Goal: Task Accomplishment & Management: Use online tool/utility

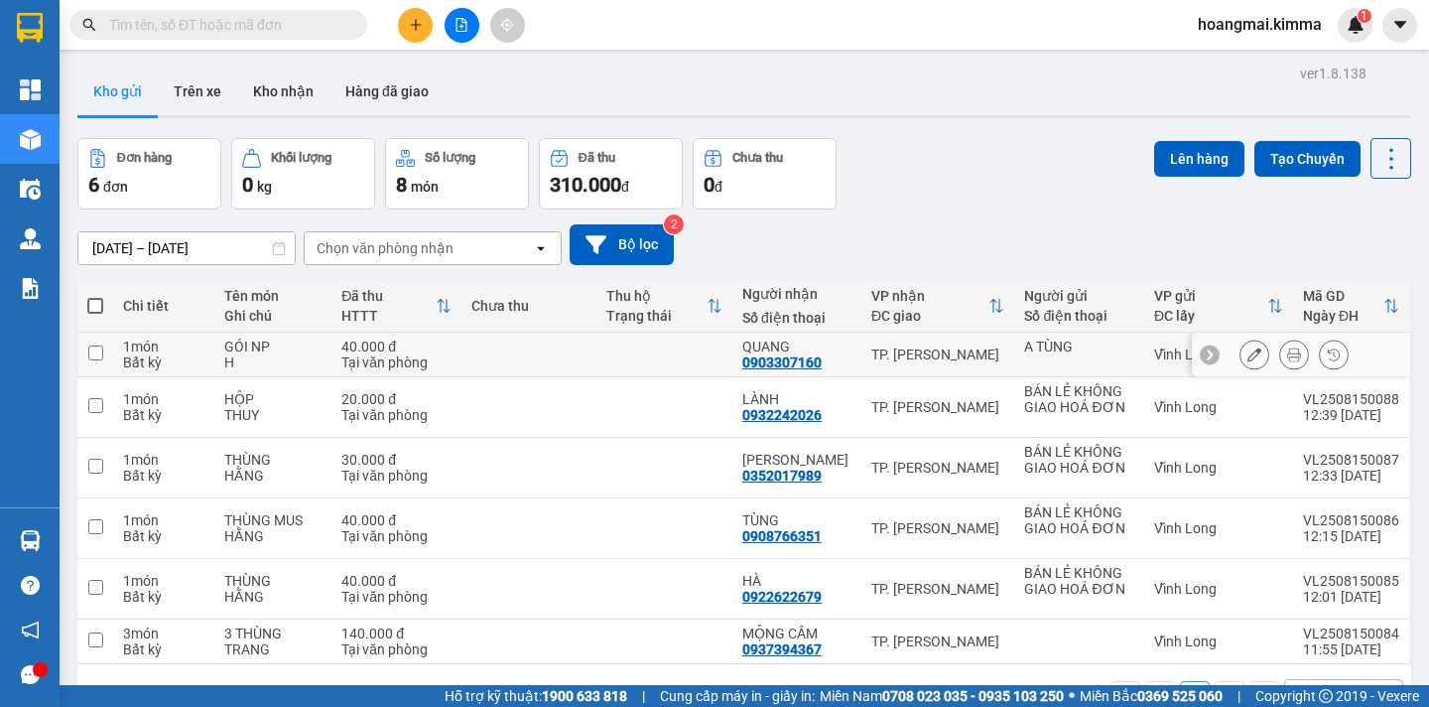
scroll to position [91, 0]
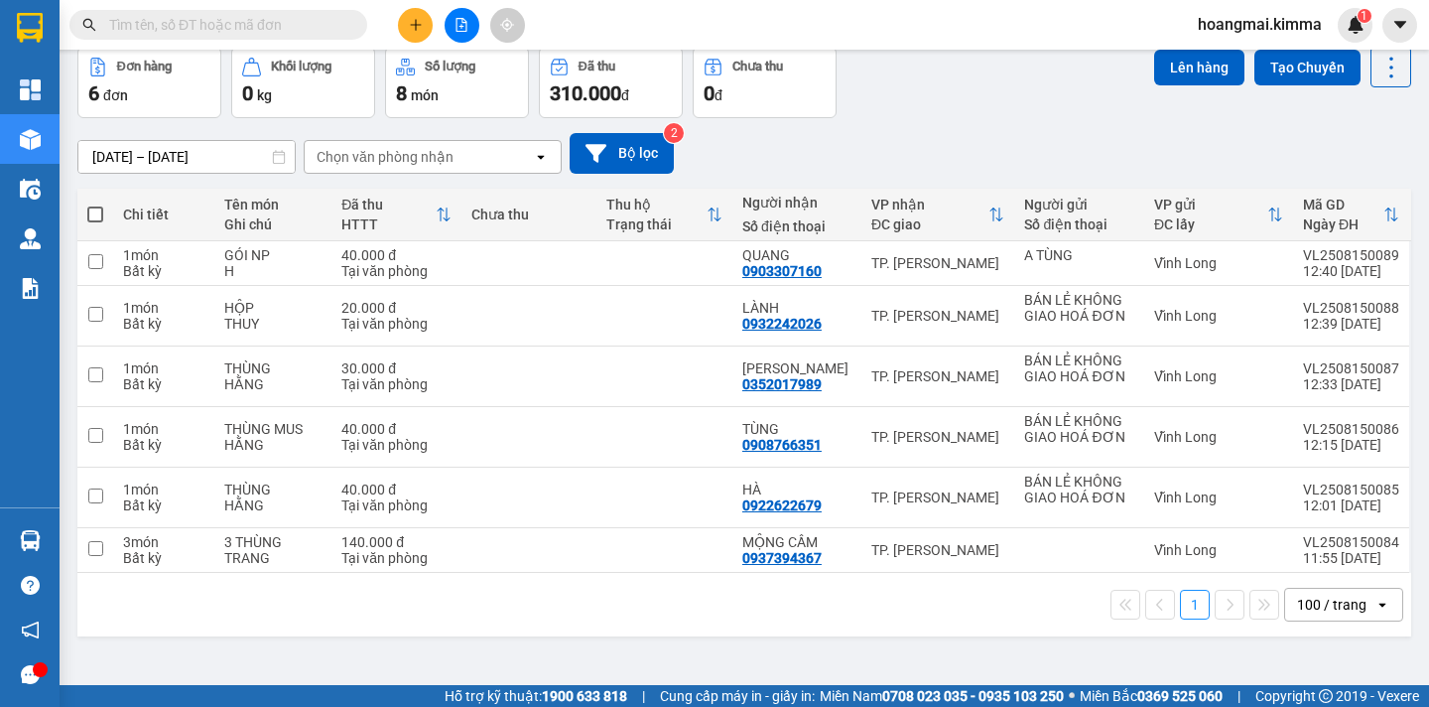
click at [90, 206] on span at bounding box center [95, 214] width 16 height 16
click at [95, 204] on input "checkbox" at bounding box center [95, 204] width 0 height 0
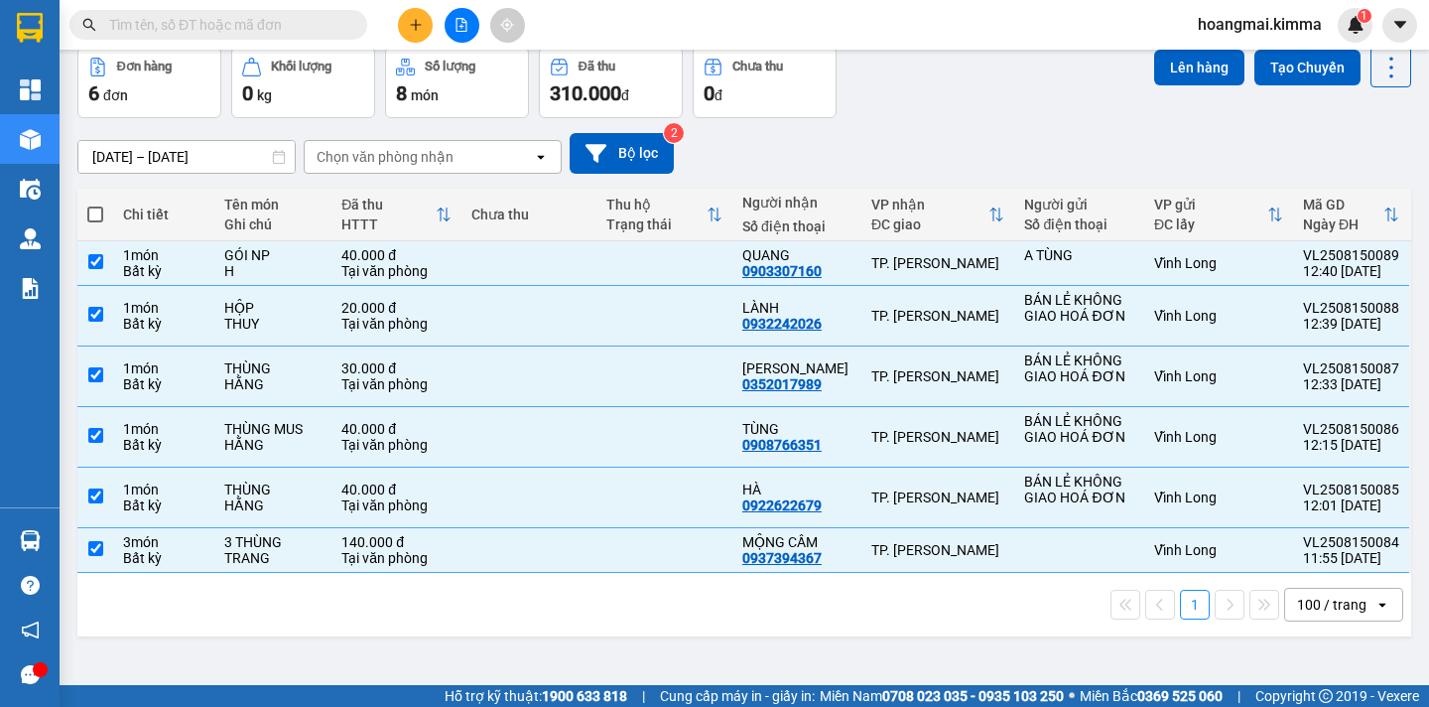
checkbox input "true"
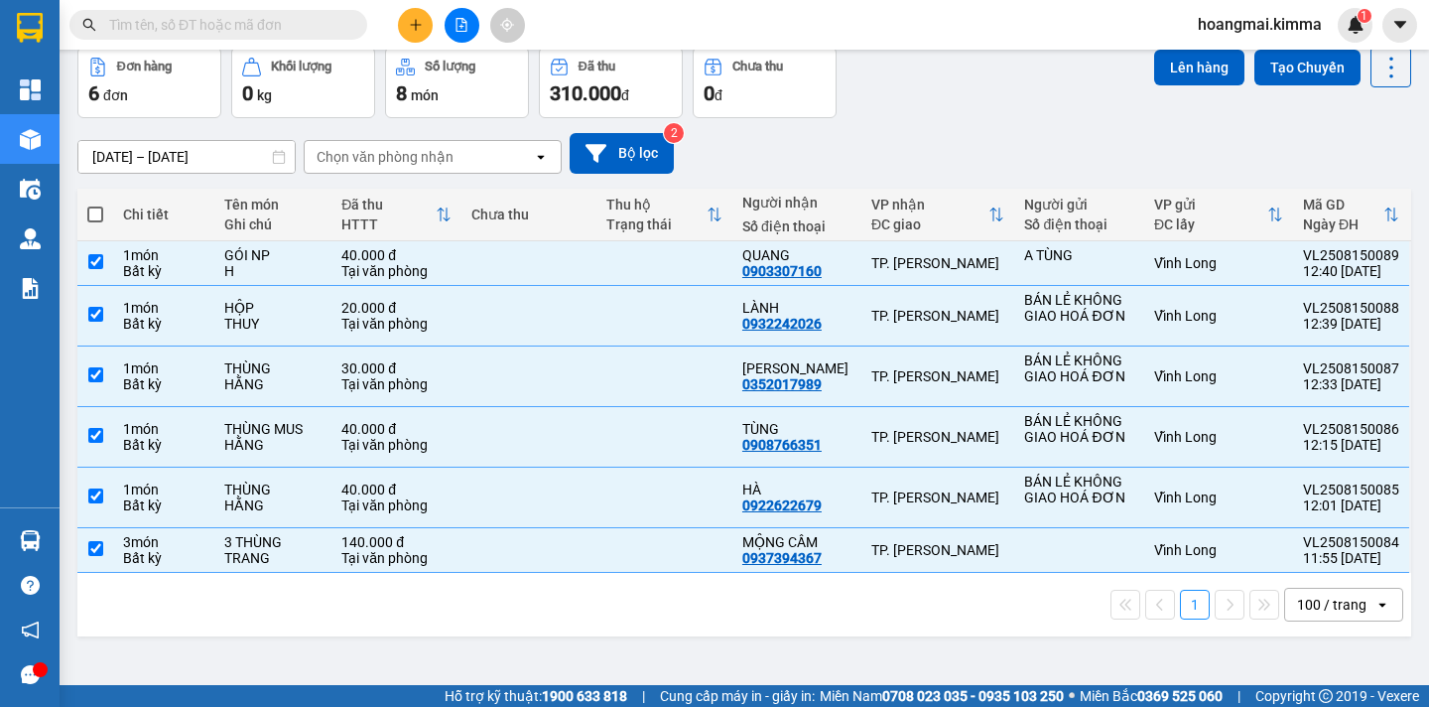
checkbox input "true"
click at [1179, 70] on button "Lên hàng" at bounding box center [1199, 68] width 90 height 36
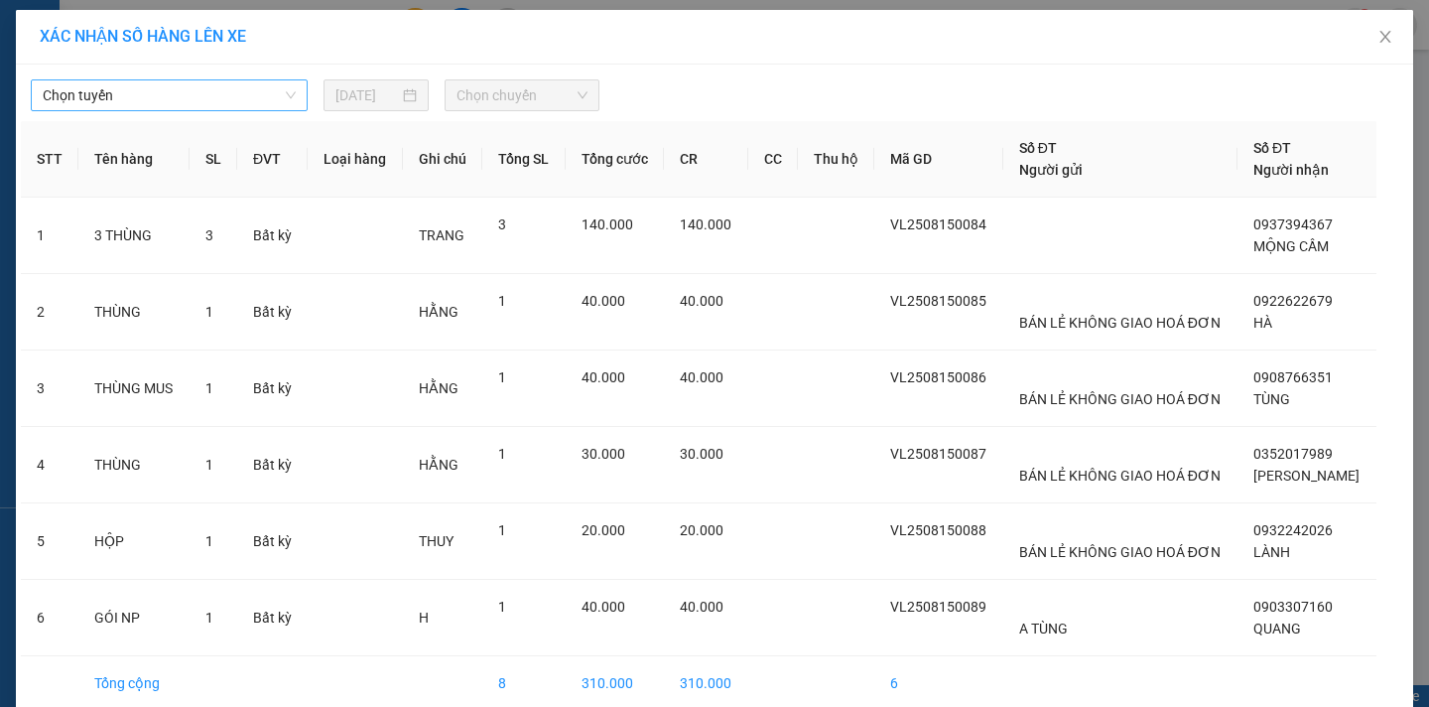
click at [173, 107] on span "Chọn tuyến" at bounding box center [169, 95] width 253 height 30
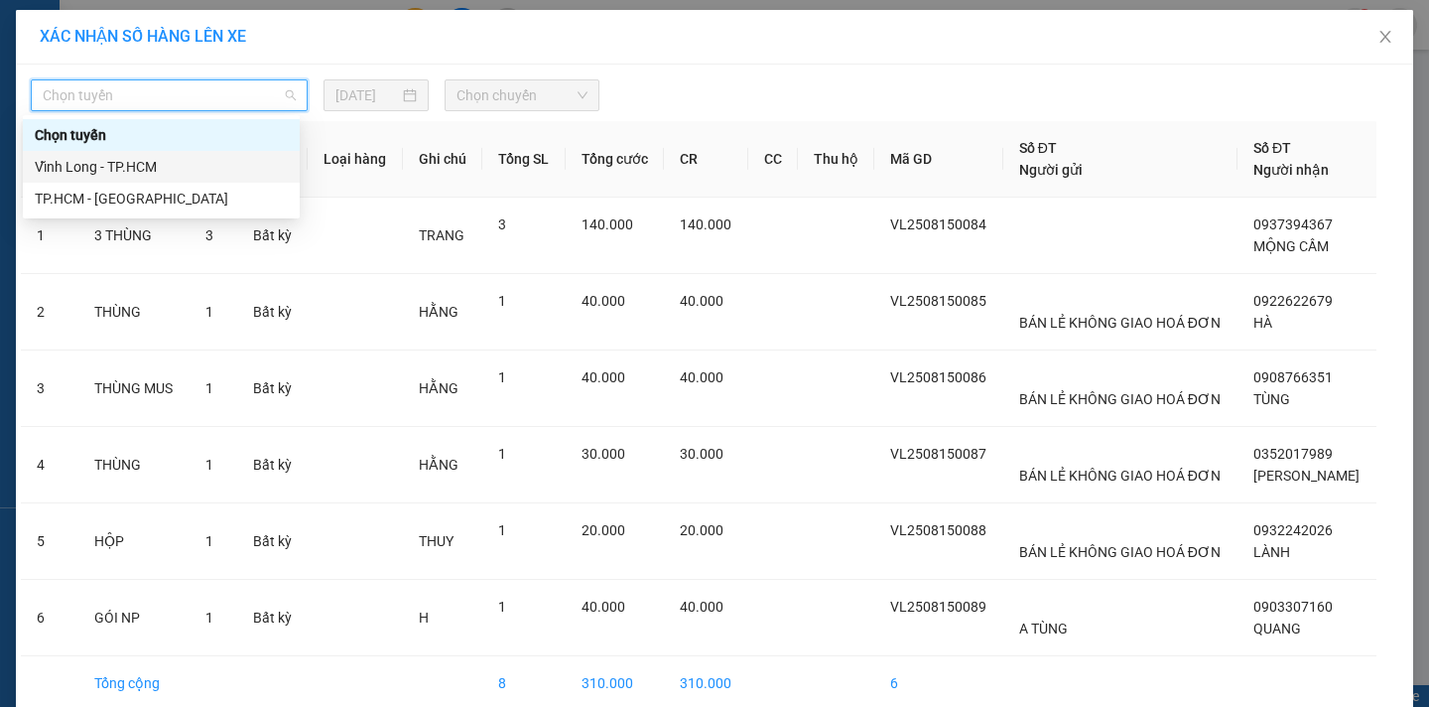
click at [154, 167] on div "Vĩnh Long - TP.HCM" at bounding box center [161, 167] width 253 height 22
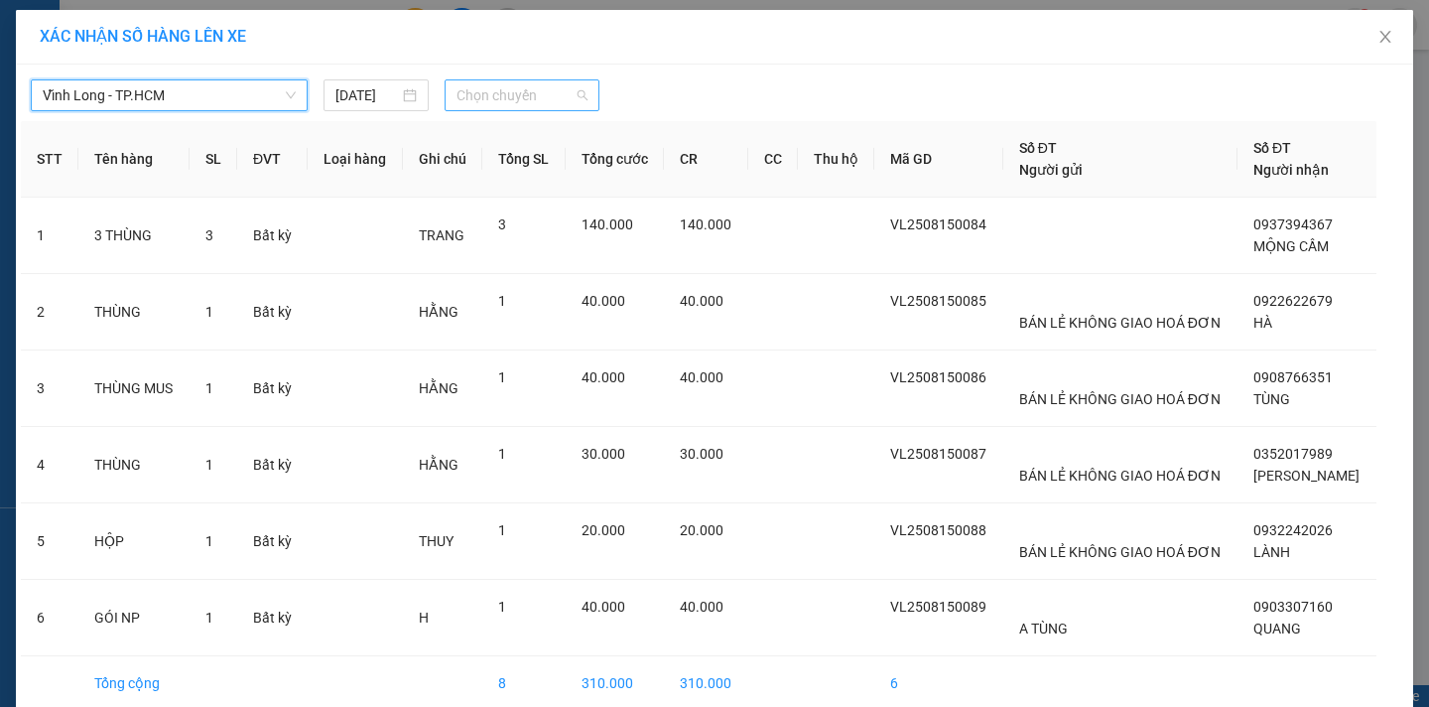
click at [490, 95] on span "Chọn chuyến" at bounding box center [522, 95] width 131 height 30
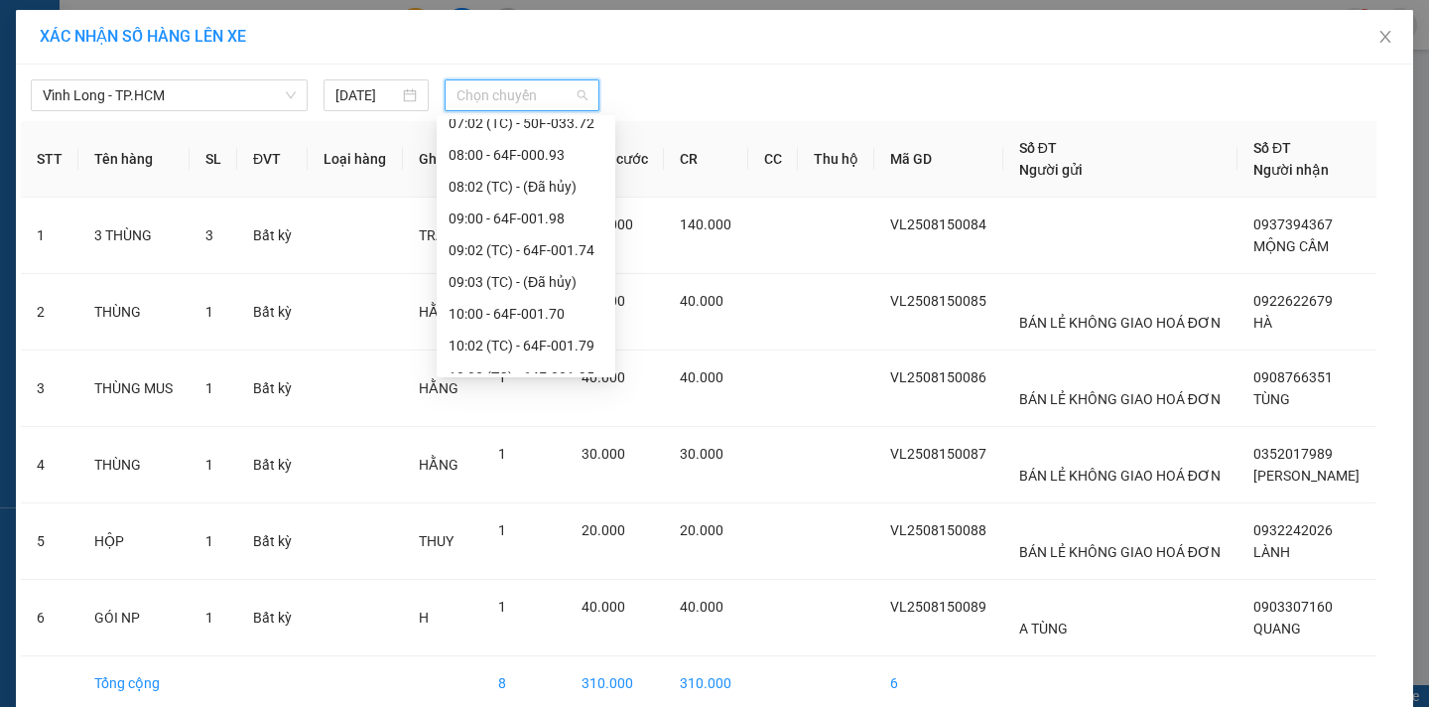
scroll to position [496, 0]
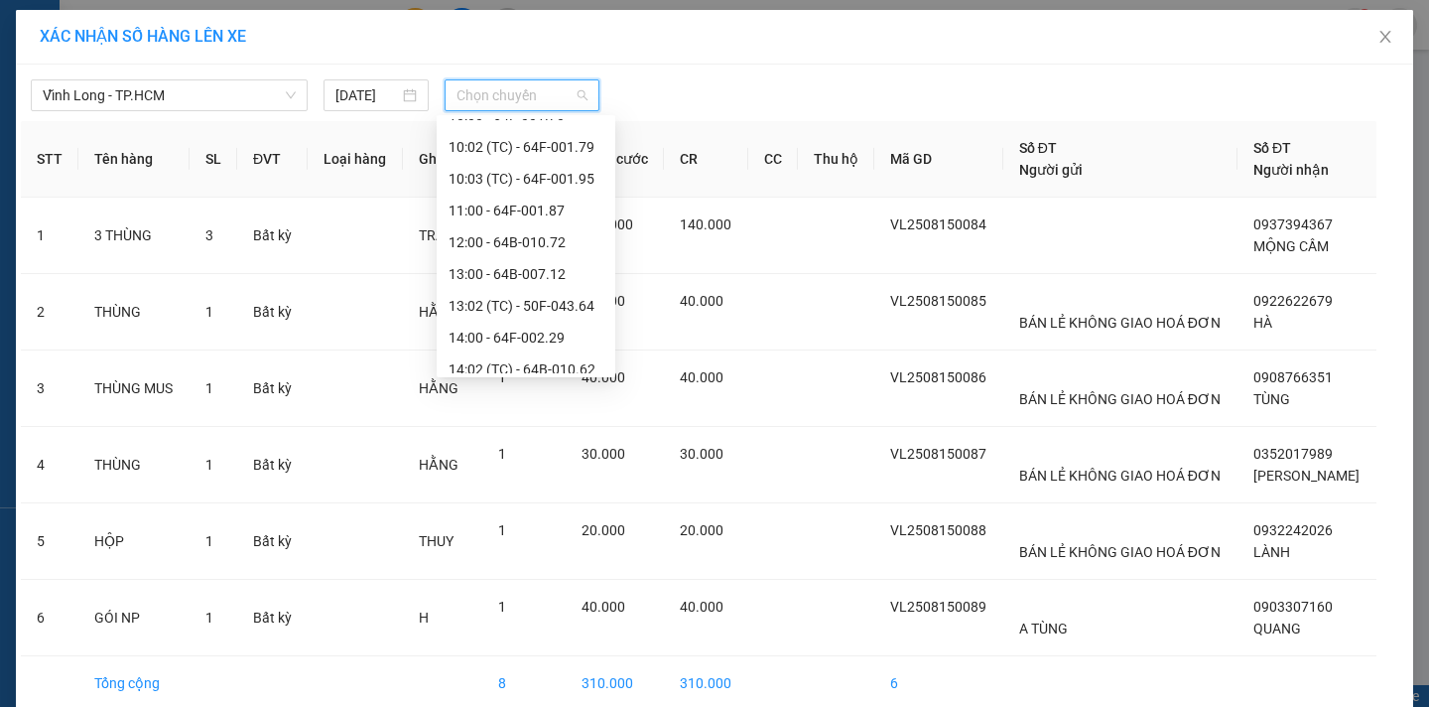
click at [470, 284] on div "13:00 - 64B-007.12" at bounding box center [526, 274] width 155 height 22
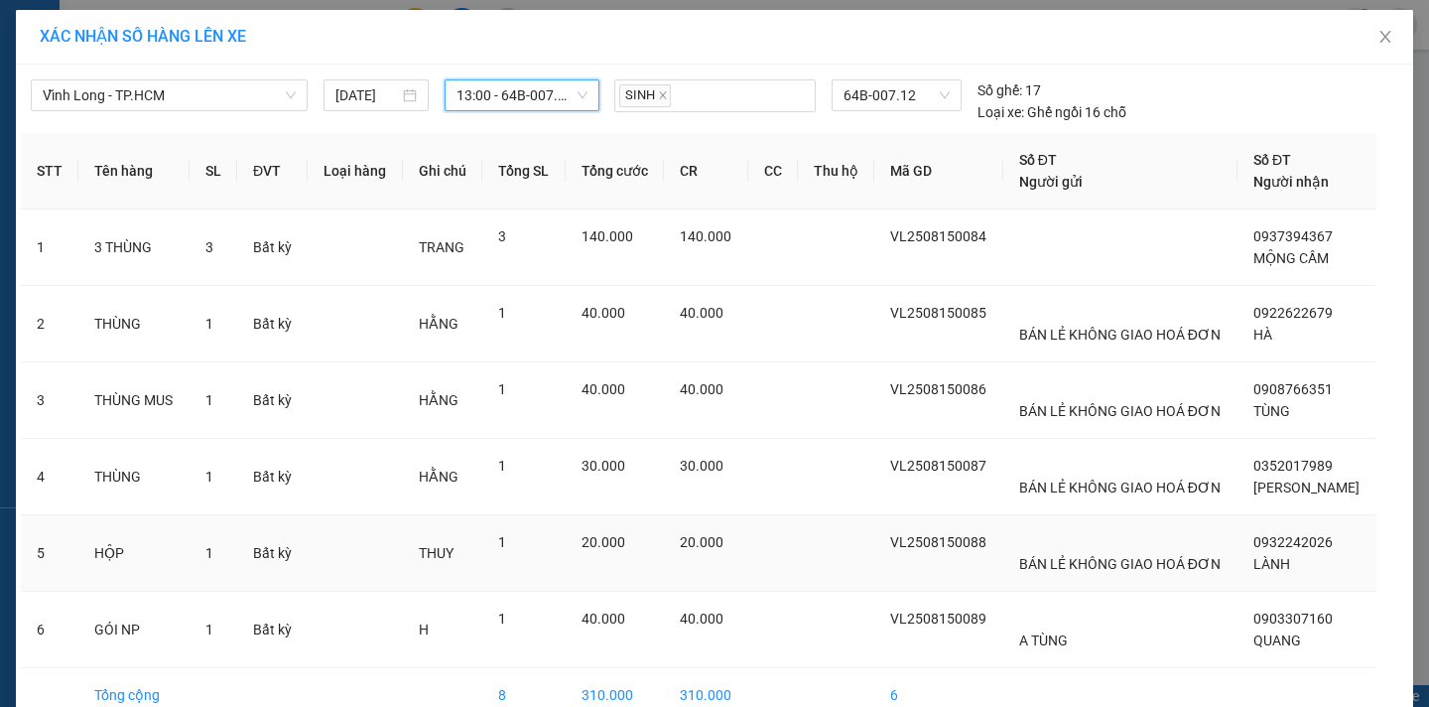
scroll to position [106, 0]
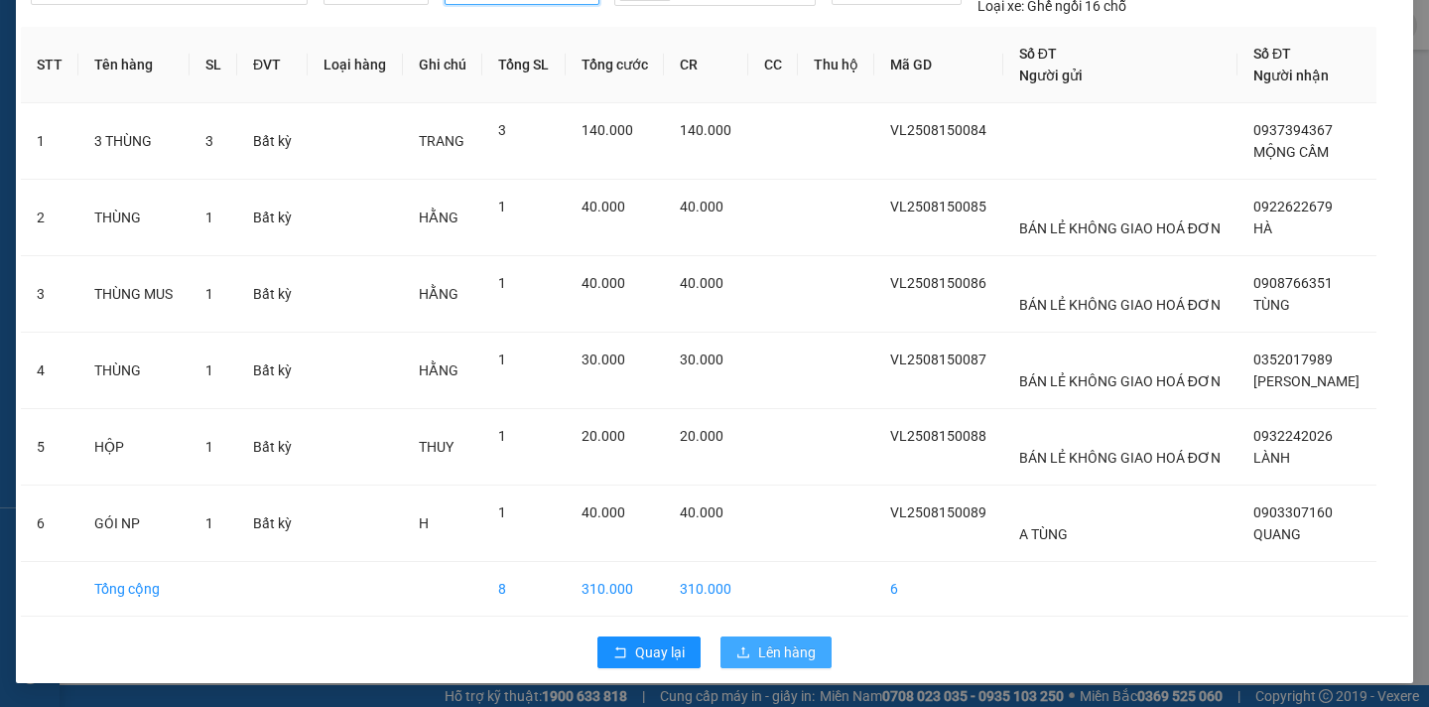
click at [784, 646] on span "Lên hàng" at bounding box center [787, 652] width 58 height 22
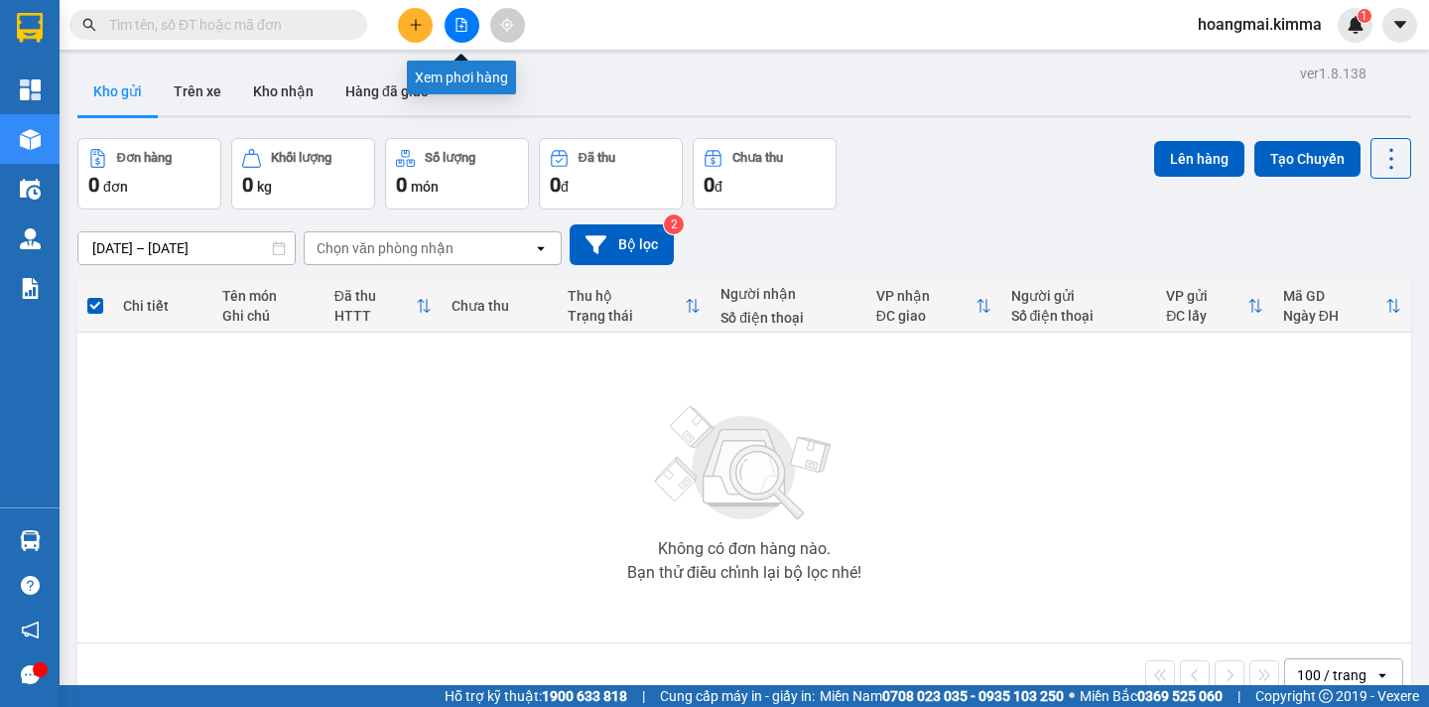
click at [462, 29] on icon "file-add" at bounding box center [462, 25] width 14 height 14
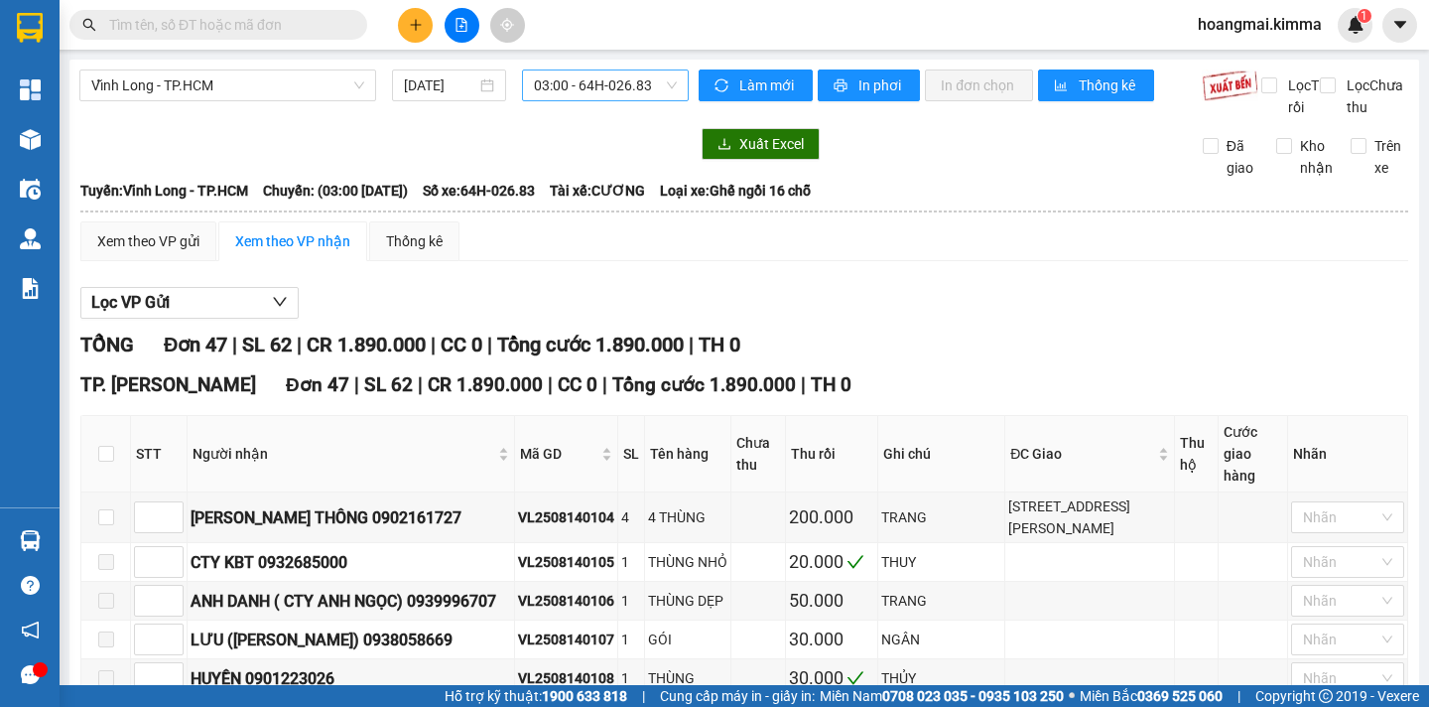
click at [604, 81] on span "03:00 - 64H-026.83" at bounding box center [605, 85] width 143 height 30
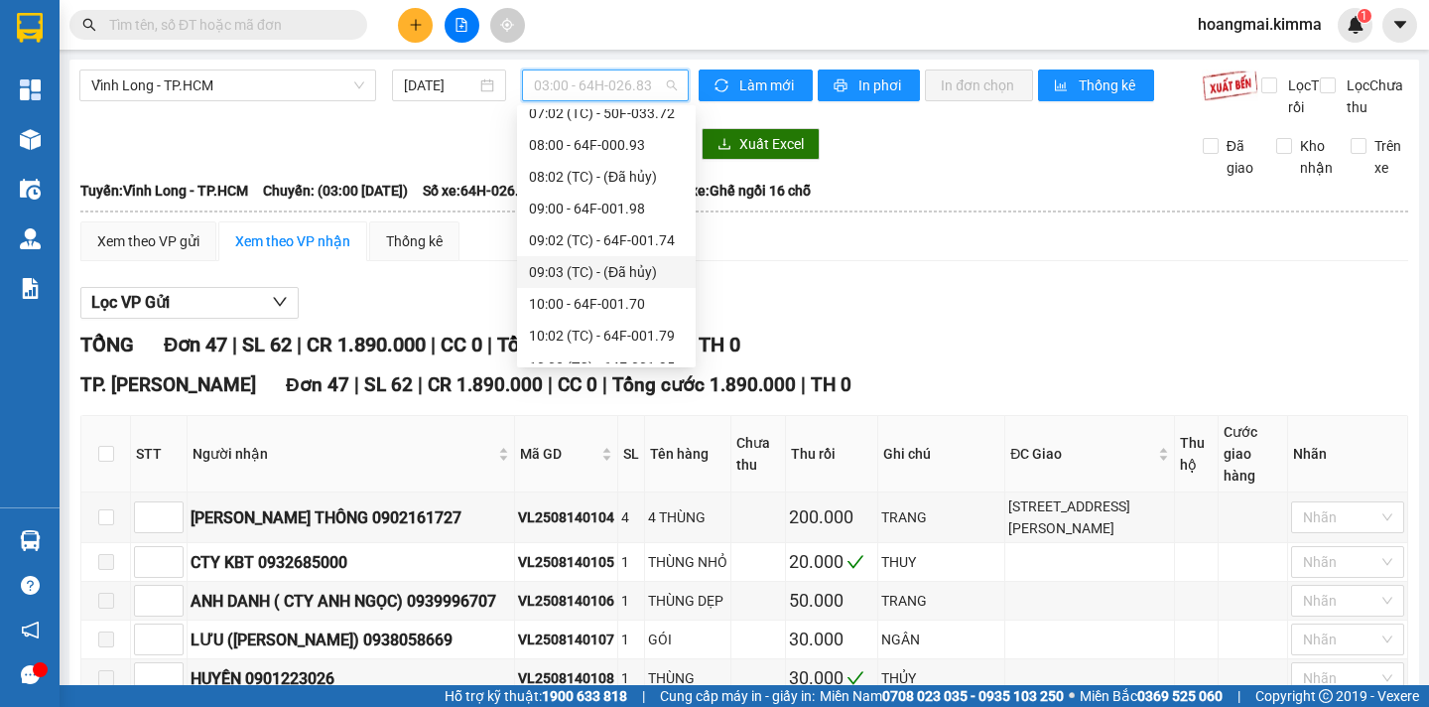
scroll to position [596, 0]
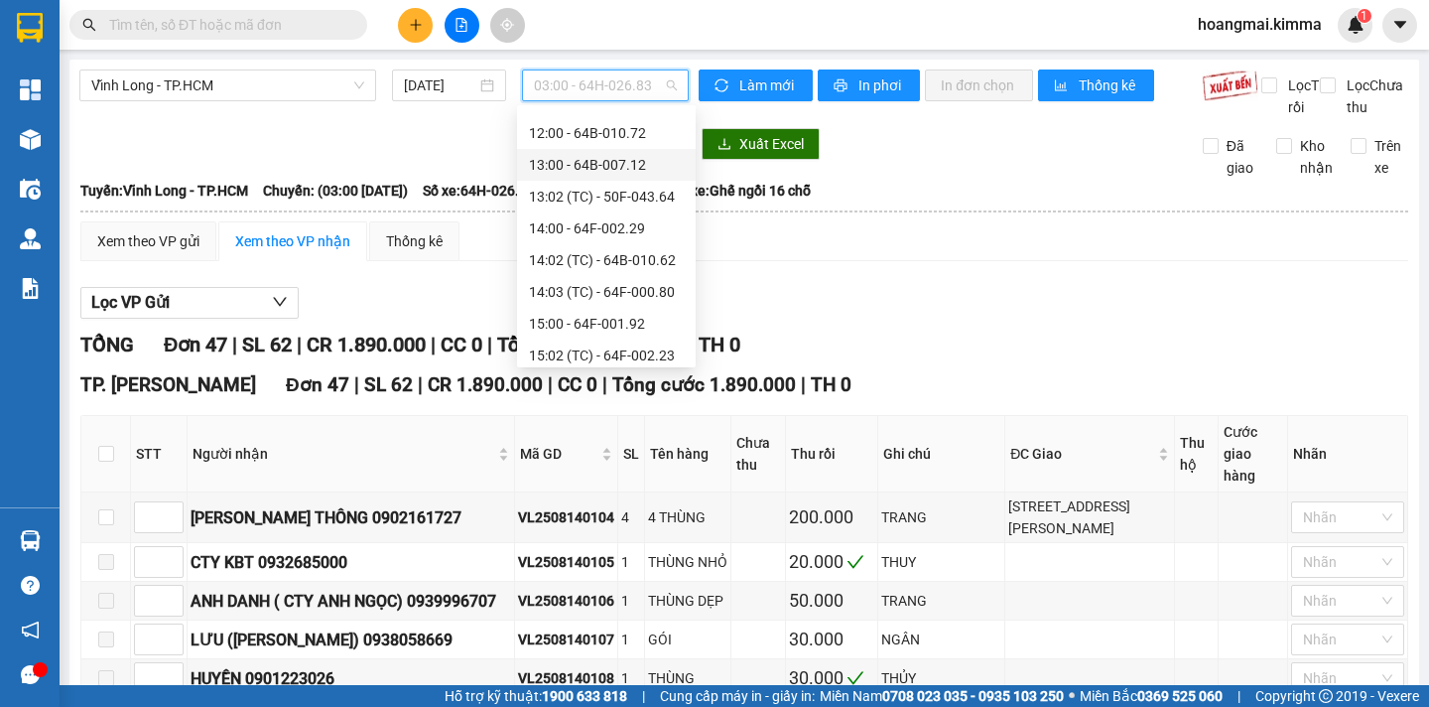
click at [586, 176] on div "13:00 - 64B-007.12" at bounding box center [606, 165] width 179 height 32
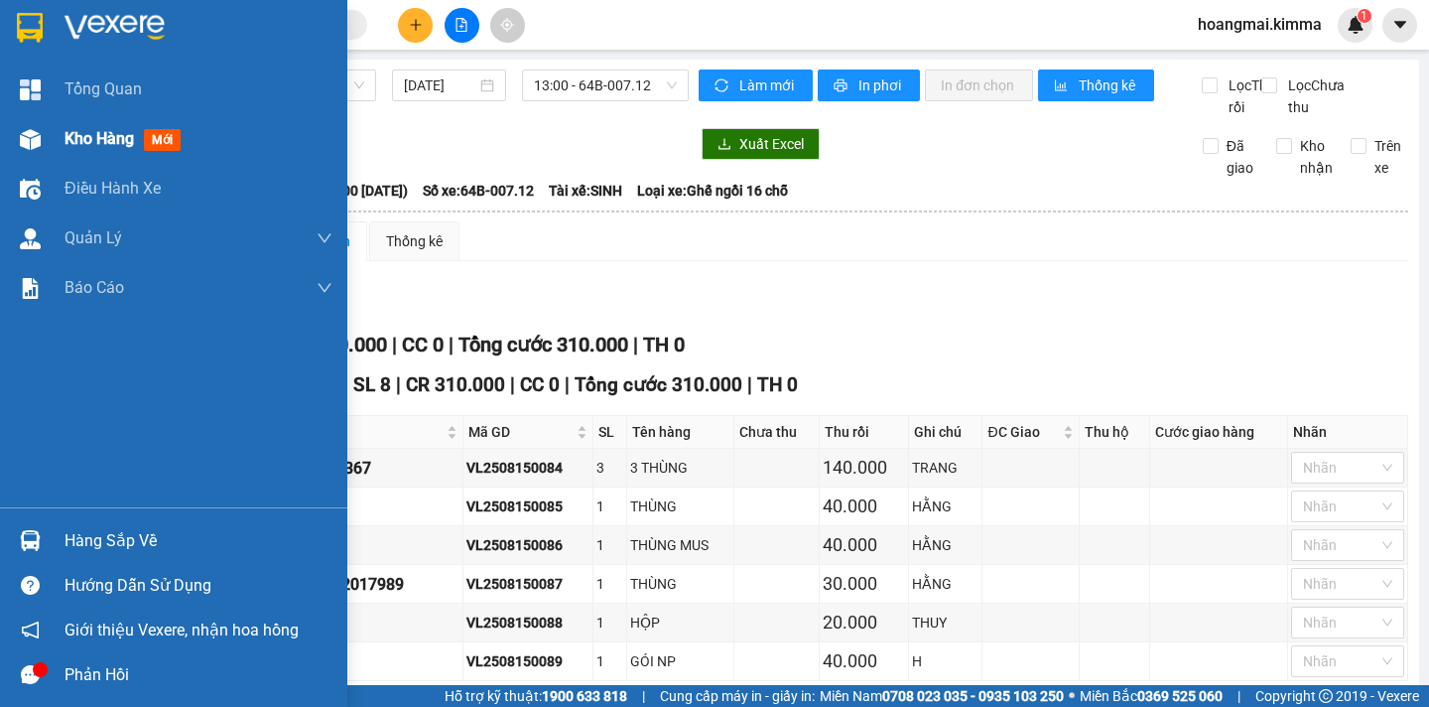
click at [76, 136] on span "Kho hàng" at bounding box center [99, 138] width 69 height 19
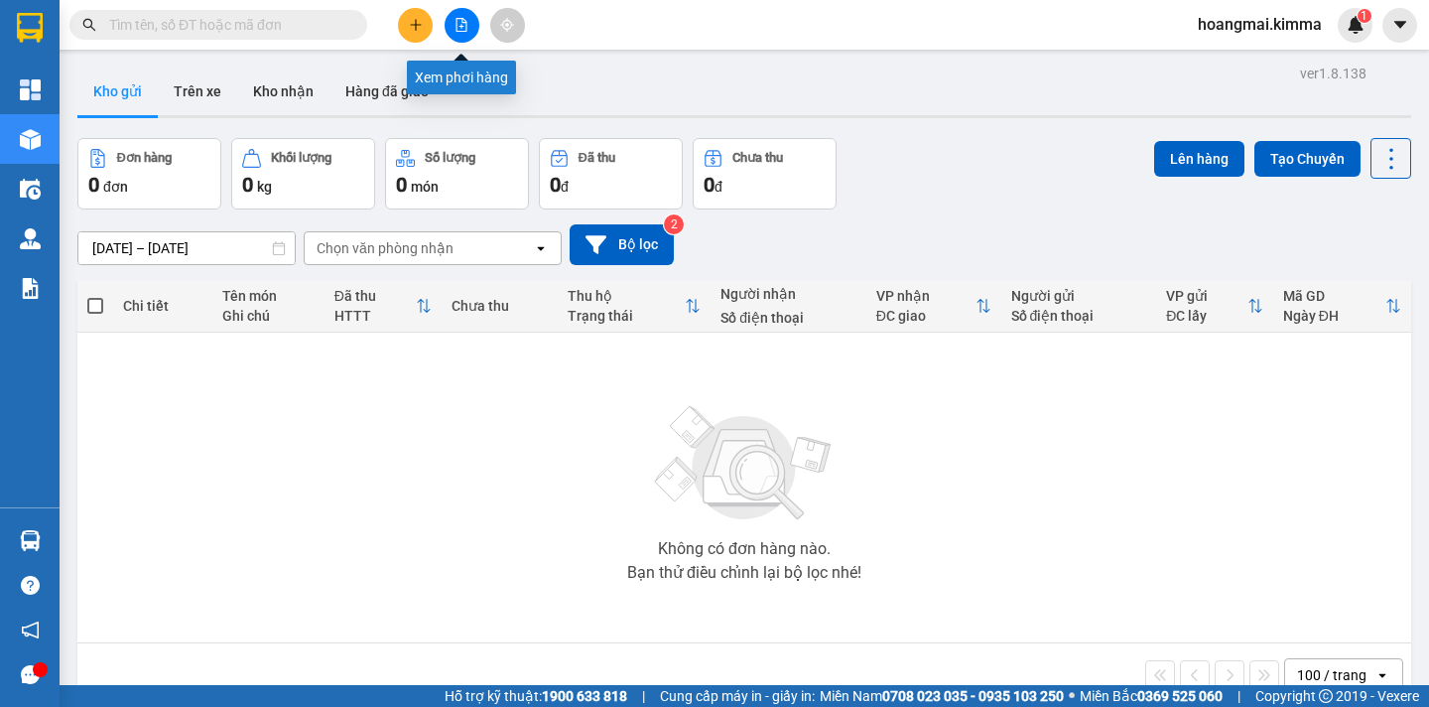
click at [456, 27] on icon "file-add" at bounding box center [462, 25] width 14 height 14
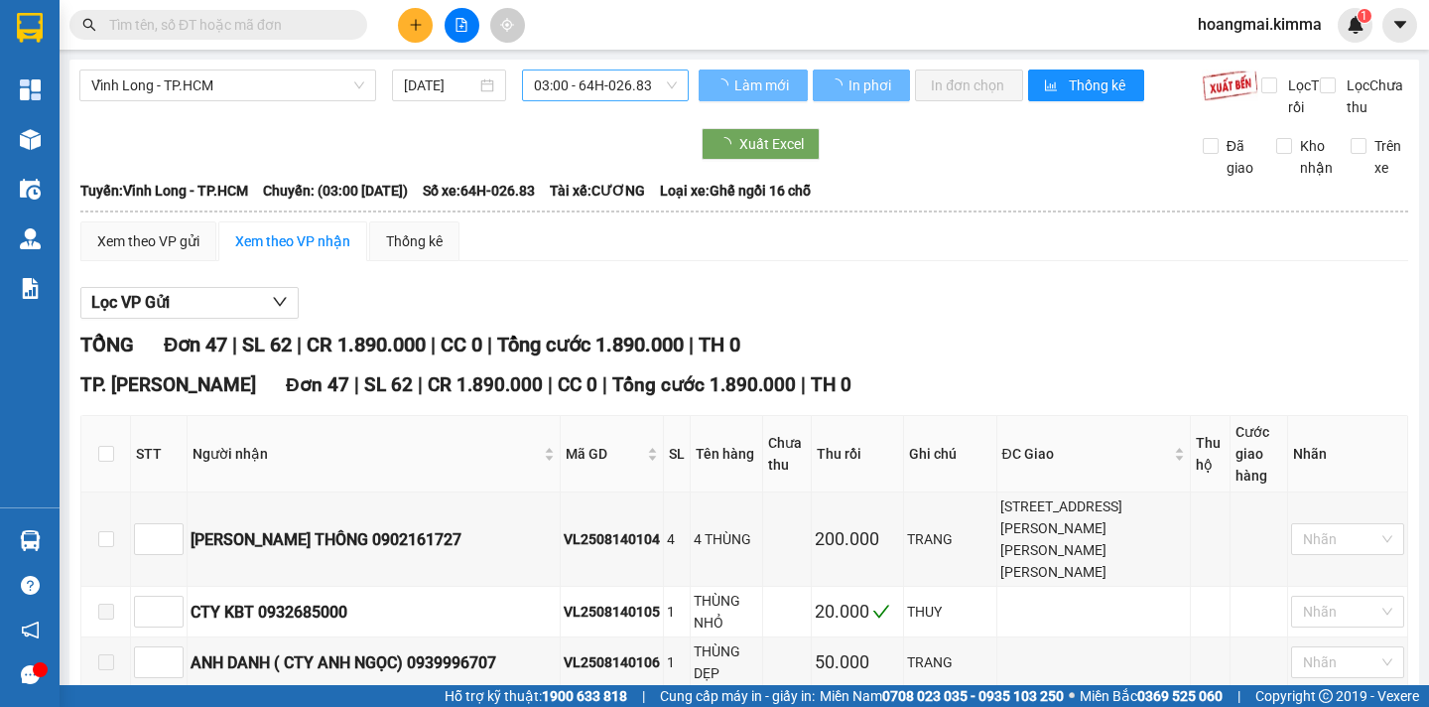
click at [577, 90] on span "03:00 - 64H-026.83" at bounding box center [605, 85] width 143 height 30
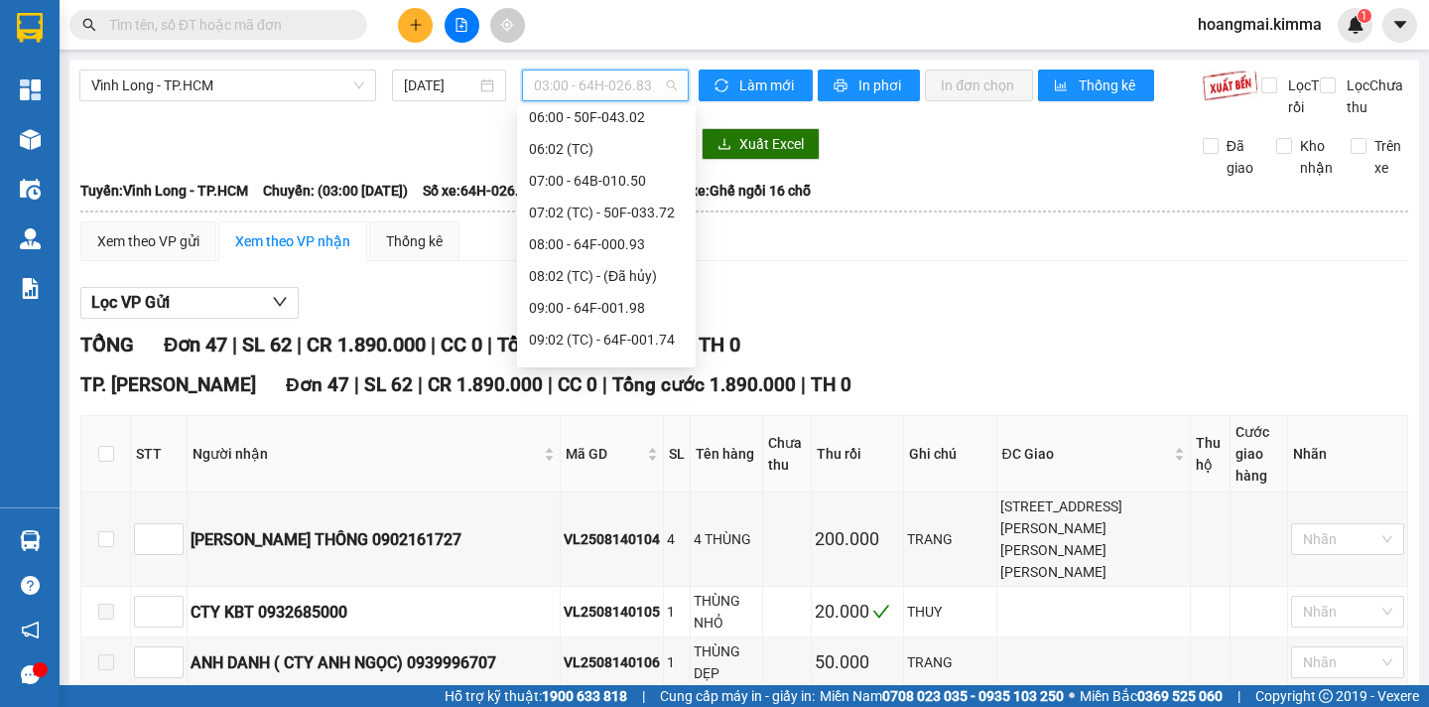
scroll to position [496, 0]
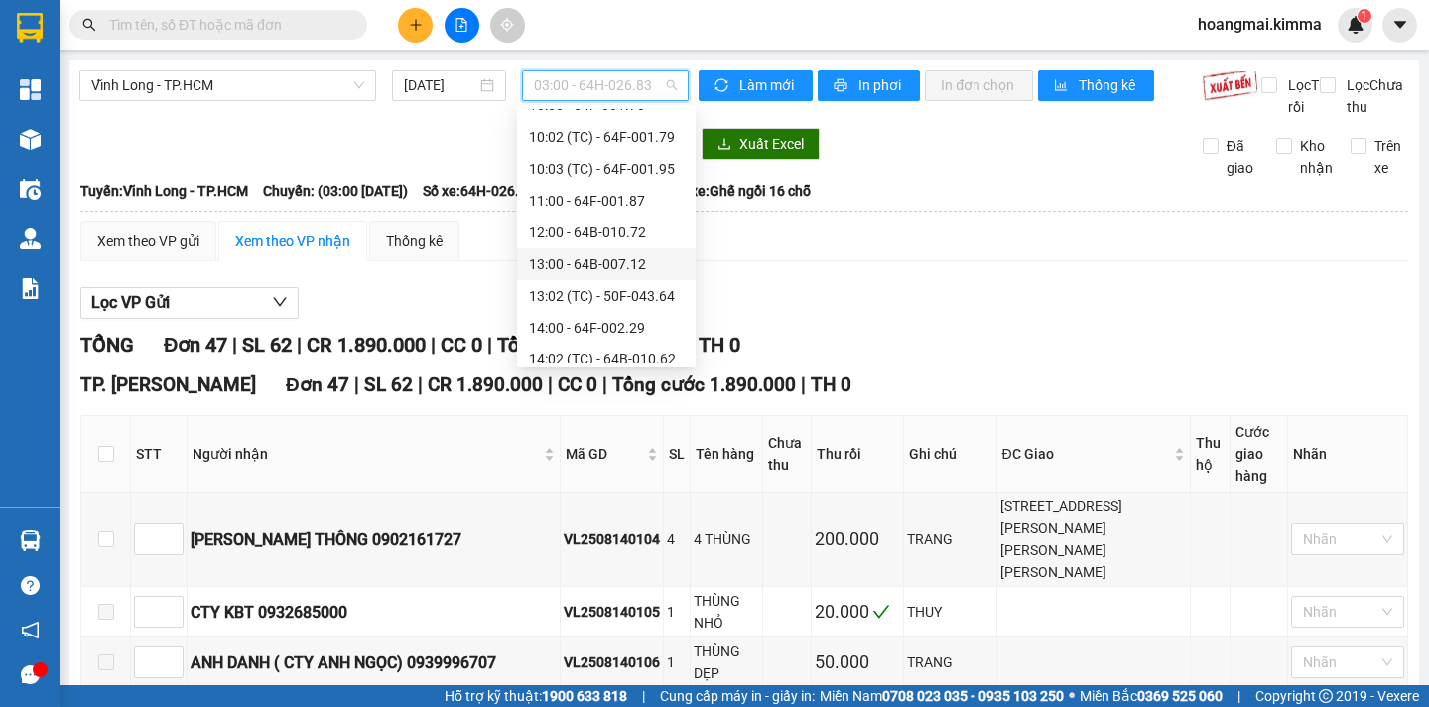
click at [554, 257] on div "13:00 - 64B-007.12" at bounding box center [606, 264] width 155 height 22
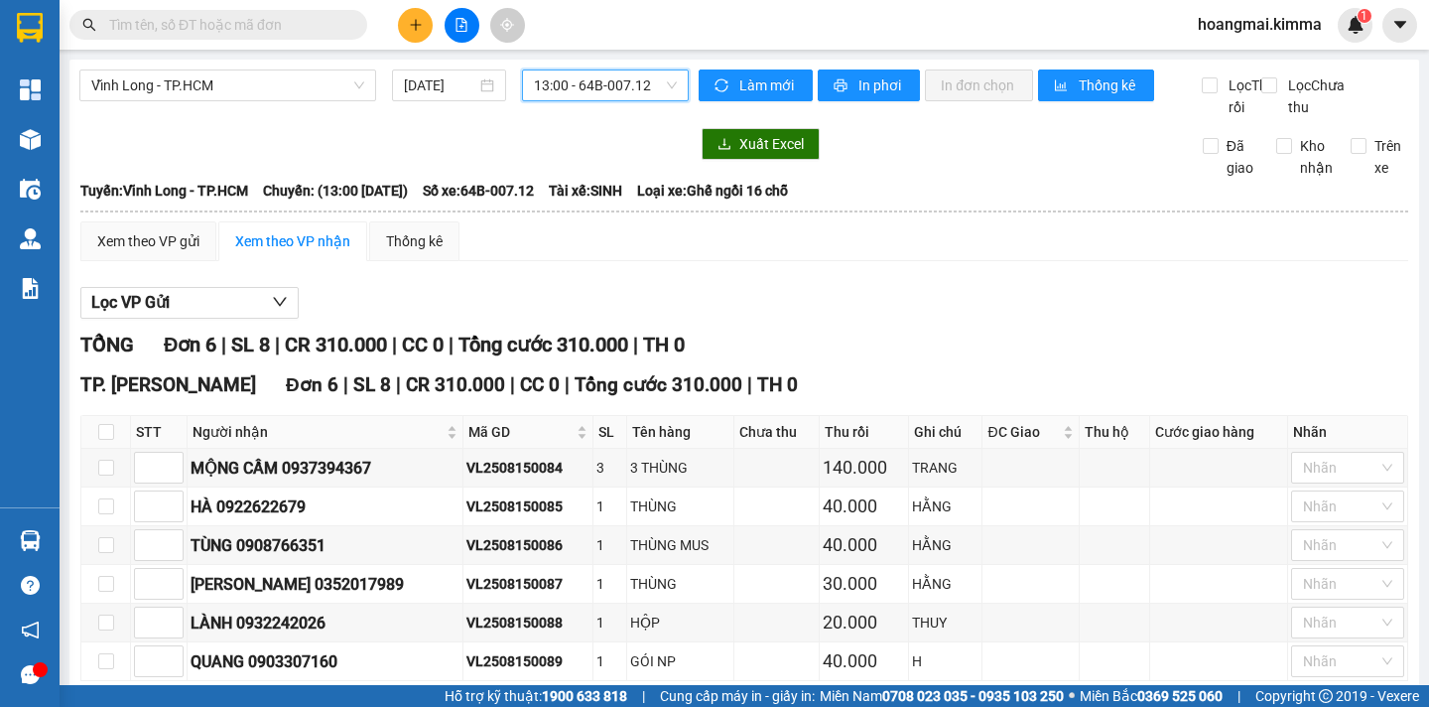
scroll to position [120, 0]
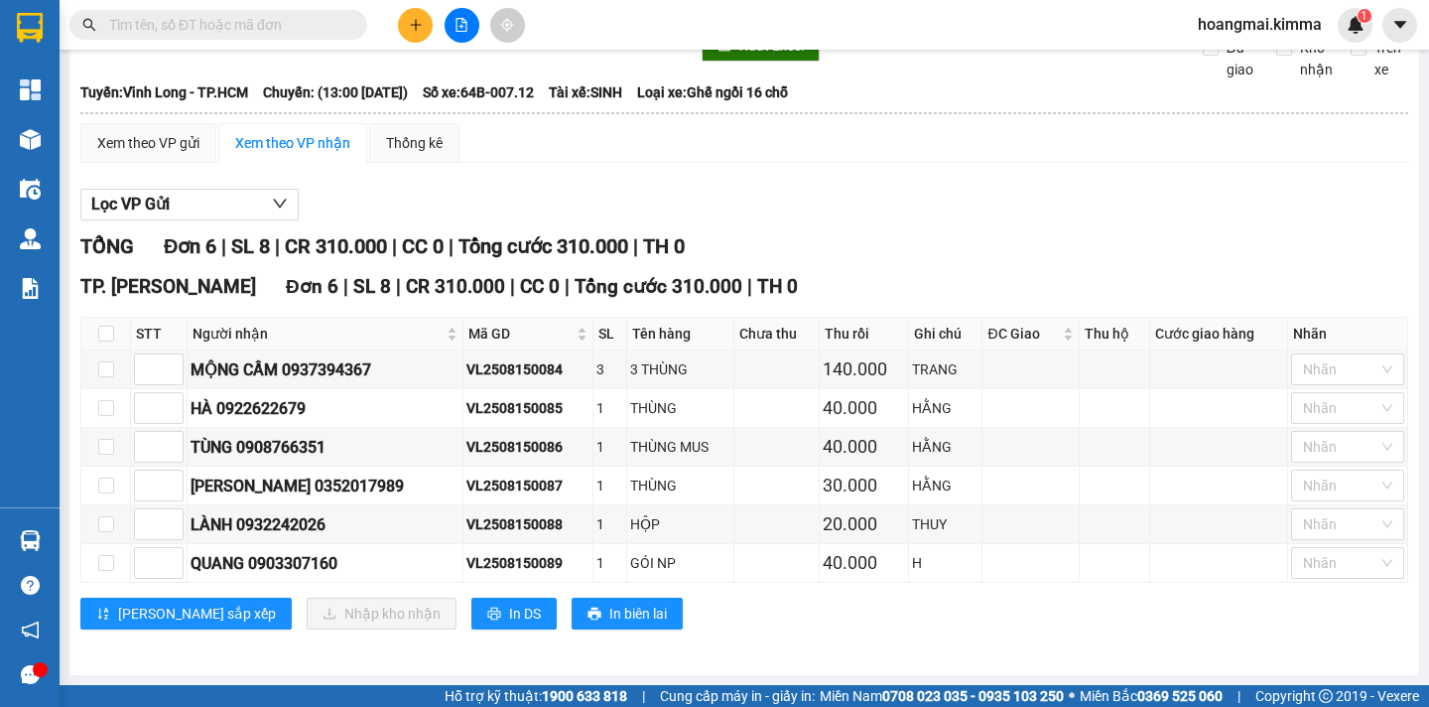
click at [258, 19] on input "text" at bounding box center [226, 25] width 234 height 22
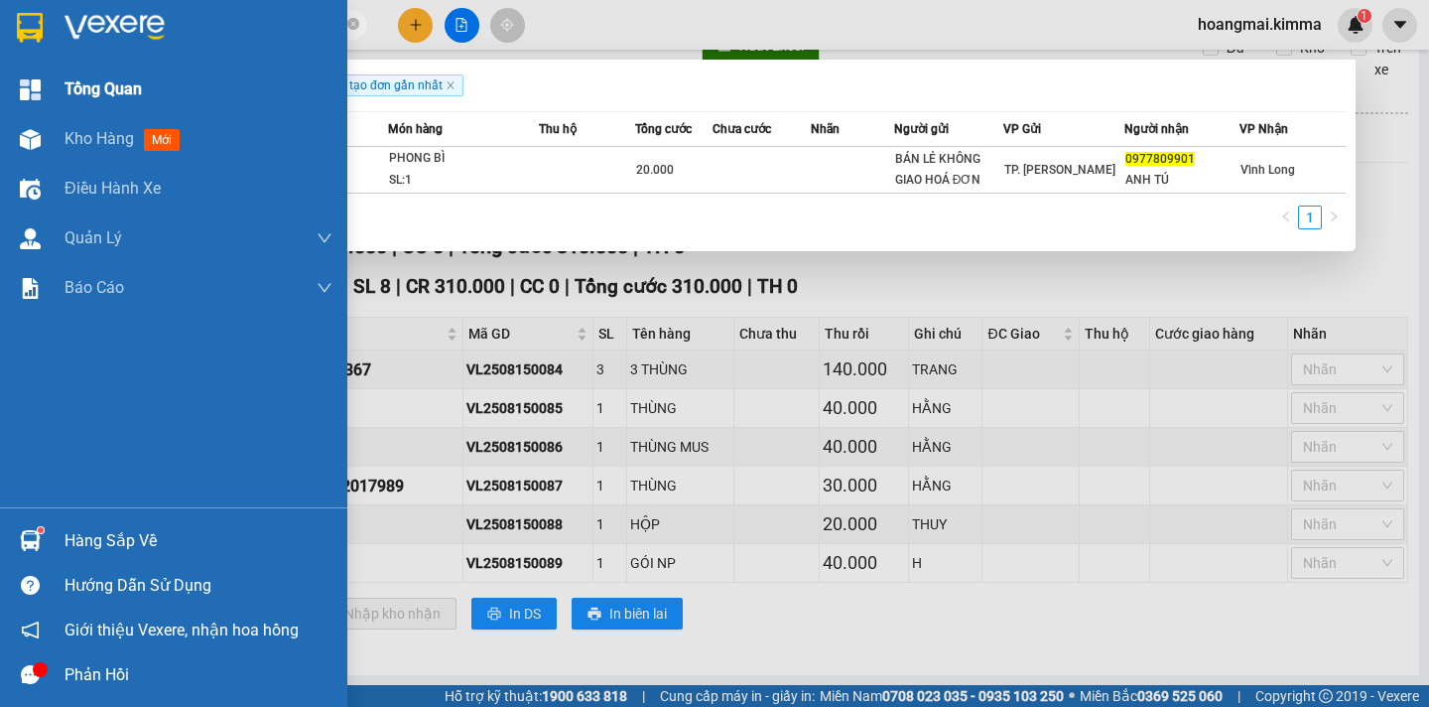
drag, startPoint x: 229, startPoint y: 18, endPoint x: 0, endPoint y: 89, distance: 240.2
click at [0, 85] on section "Kết quả tìm kiếm ( 1 ) Bộ lọc Ngày tạo đơn gần nhất Mã ĐH Trạng thái Món hàng T…" at bounding box center [714, 353] width 1429 height 707
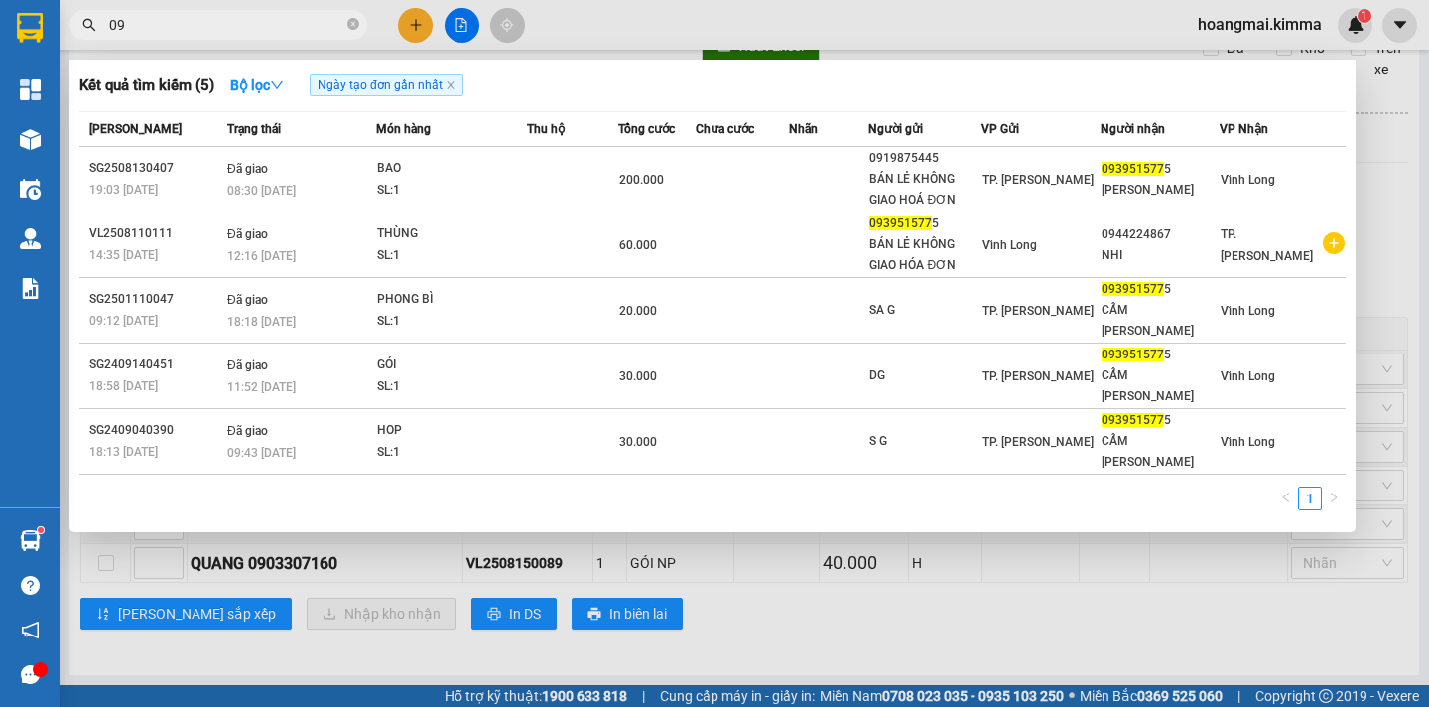
type input "0"
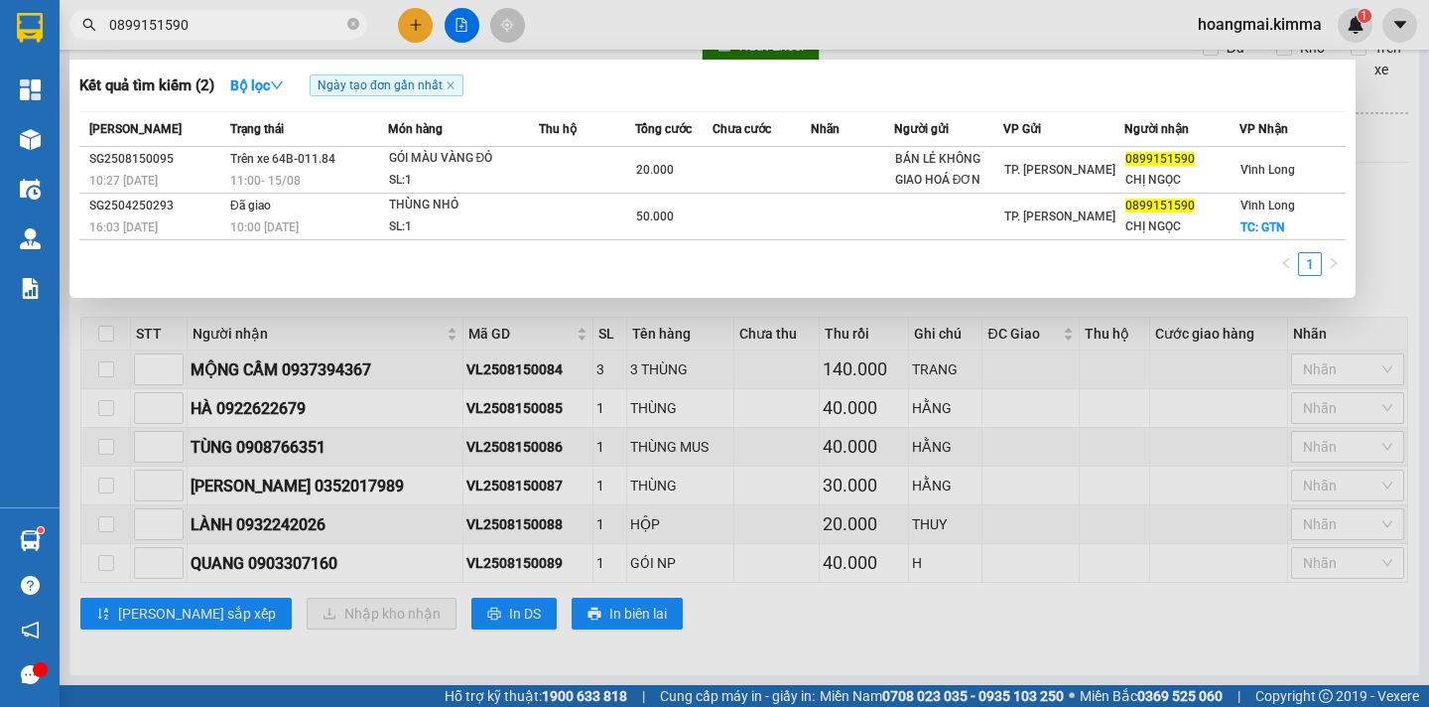
type input "0899151590"
